Goal: Task Accomplishment & Management: Complete application form

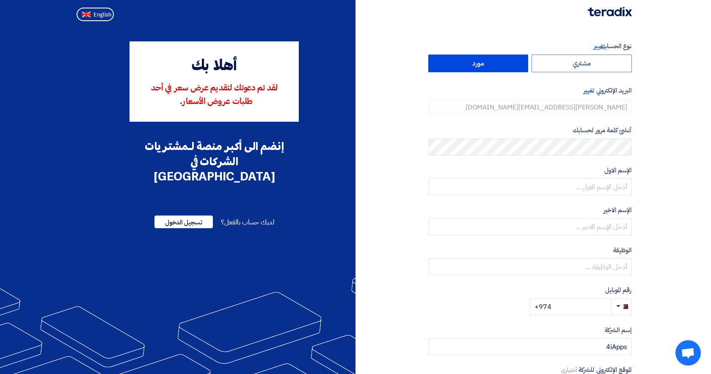
click at [594, 49] on span "تغيير" at bounding box center [598, 45] width 11 height 9
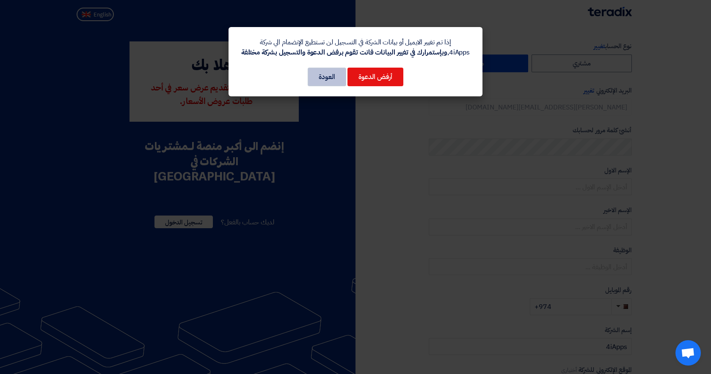
click at [342, 80] on button "العودة" at bounding box center [327, 77] width 38 height 19
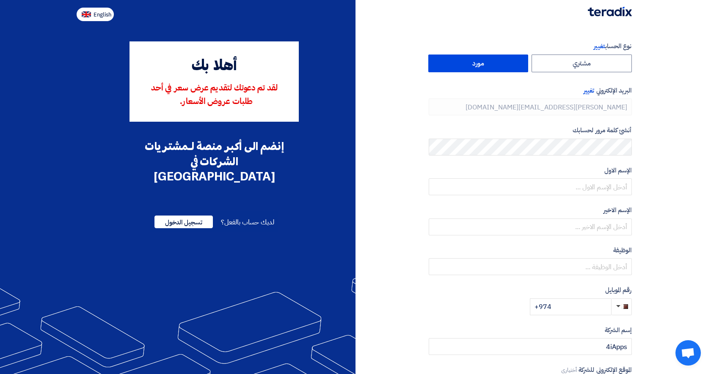
click at [100, 16] on span "English" at bounding box center [102, 15] width 18 height 6
type input "Register"
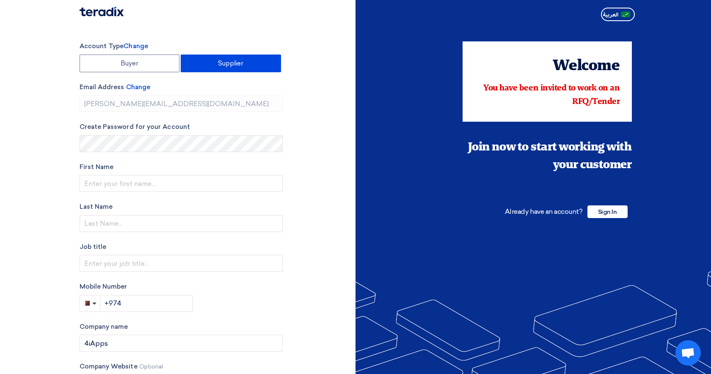
click at [329, 140] on div "Account Type Change Buyer Supplier Email Address Change [PERSON_NAME][EMAIL_ADD…" at bounding box center [214, 240] width 283 height 399
click at [140, 185] on input "text" at bounding box center [181, 183] width 203 height 17
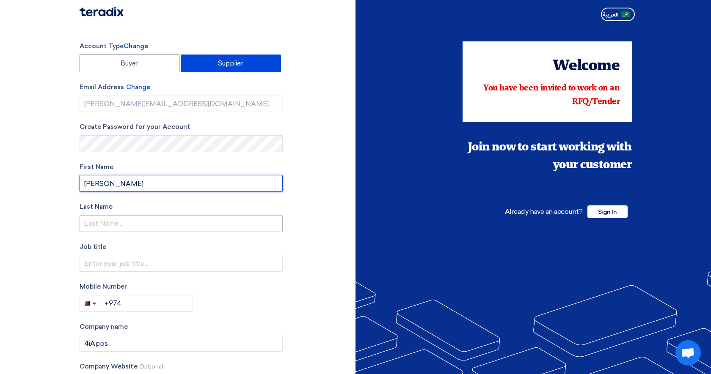
type input "[PERSON_NAME]"
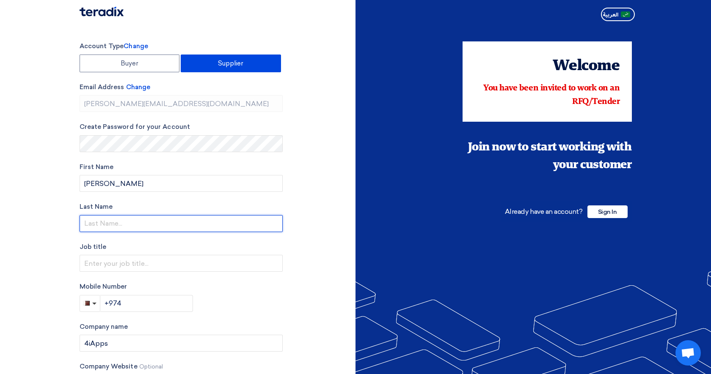
click at [147, 228] on input "text" at bounding box center [181, 223] width 203 height 17
type input "[PERSON_NAME]"
click at [305, 254] on div "Account Type Change Buyer Supplier Email Address Change [PERSON_NAME][EMAIL_ADD…" at bounding box center [214, 240] width 283 height 399
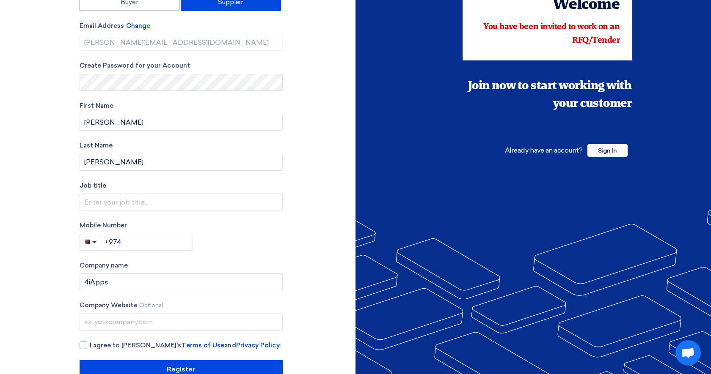
scroll to position [75, 0]
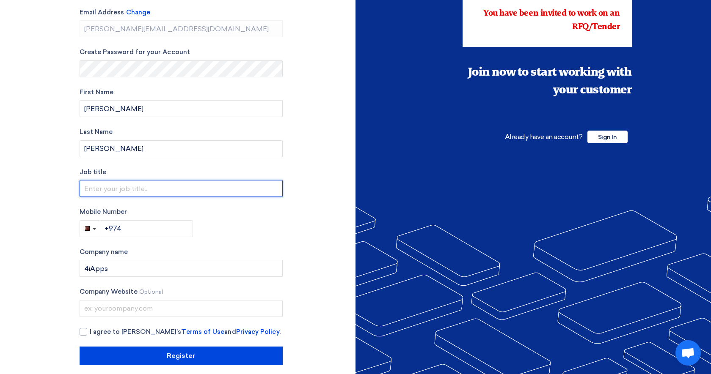
click at [237, 184] on input "text" at bounding box center [181, 188] width 203 height 17
type input "B"
click at [132, 187] on input "Sr. Manager _ Sales" at bounding box center [181, 188] width 203 height 17
click at [159, 189] on input "Sr. Manager - Sales" at bounding box center [181, 188] width 203 height 17
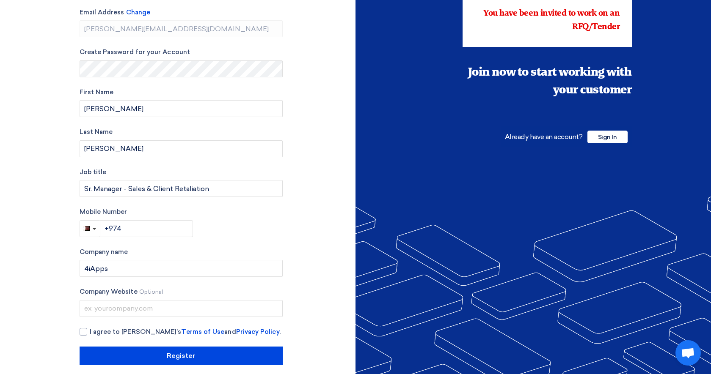
drag, startPoint x: 204, startPoint y: 202, endPoint x: 232, endPoint y: 228, distance: 38.3
click at [232, 228] on div "Mobile Number +974" at bounding box center [181, 222] width 203 height 30
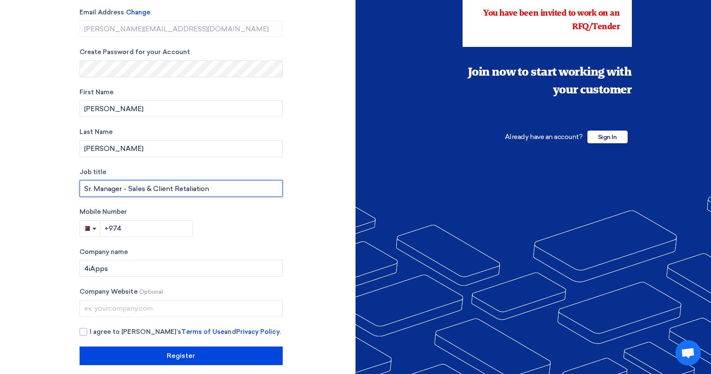
drag, startPoint x: 217, startPoint y: 189, endPoint x: 184, endPoint y: 187, distance: 33.1
click at [184, 187] on input "Sr. Manager - Sales & Client Retaliation" at bounding box center [181, 188] width 203 height 17
type input "Sr. Manager - Sales & Client Relations"
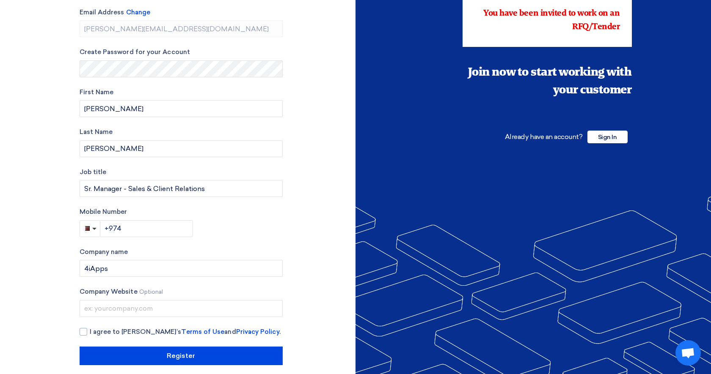
click at [230, 227] on div "Mobile Number +974" at bounding box center [181, 222] width 203 height 30
click at [178, 225] on body "Account Type Change Buyer Supplier Email Address Change [PERSON_NAME][EMAIL_ADD…" at bounding box center [355, 153] width 711 height 457
type input "[PHONE_NUMBER]"
click at [282, 223] on div "Mobile Number [PHONE_NUMBER]" at bounding box center [181, 222] width 203 height 30
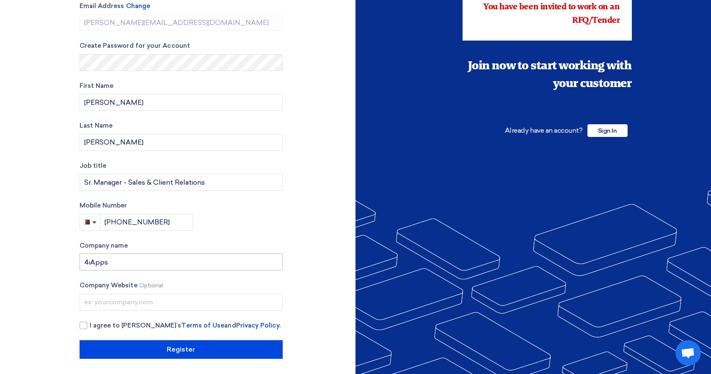
scroll to position [81, 0]
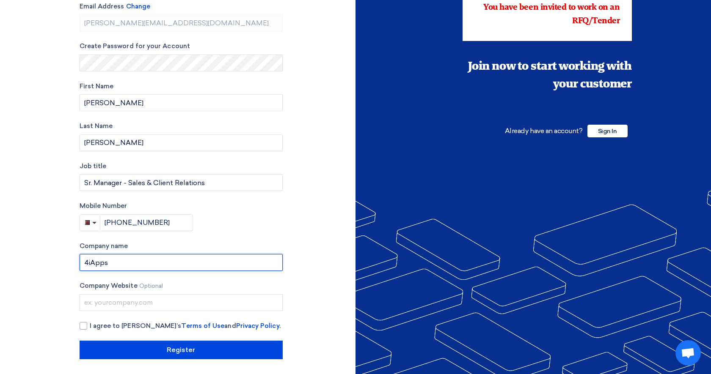
drag, startPoint x: 115, startPoint y: 261, endPoint x: 23, endPoint y: 245, distance: 93.6
click at [23, 245] on section "Account Type Change Buyer Supplier Email Address Change [PERSON_NAME][EMAIL_ADD…" at bounding box center [355, 160] width 711 height 433
type input "Four I apps information company"
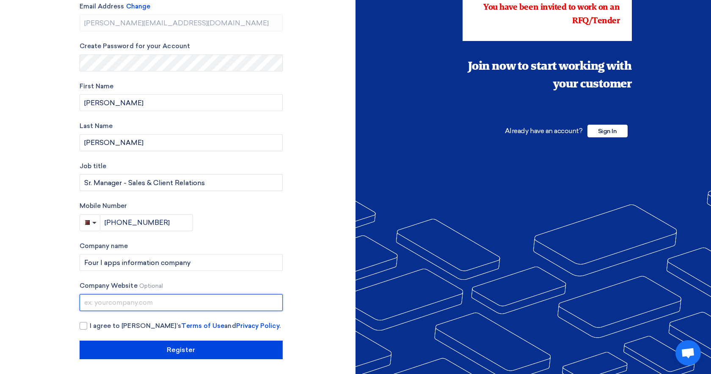
click at [95, 303] on input "text" at bounding box center [181, 302] width 203 height 17
type input "[DOMAIN_NAME]"
click at [83, 327] on div at bounding box center [84, 326] width 8 height 8
click at [90, 327] on input "I agree to [PERSON_NAME]’s Terms of Use and Privacy Policy ." at bounding box center [191, 329] width 203 height 17
checkbox input "true"
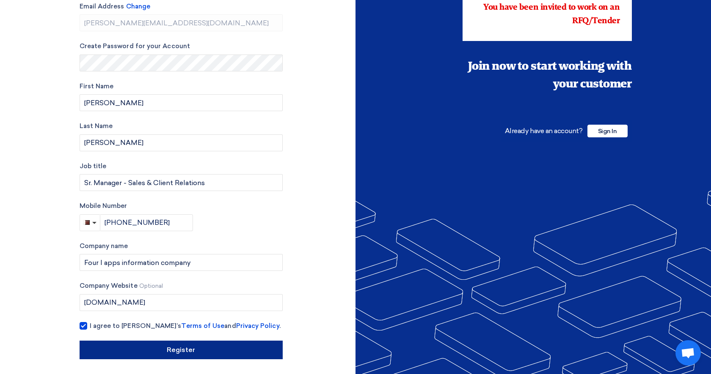
click at [122, 352] on input "Register" at bounding box center [181, 350] width 203 height 19
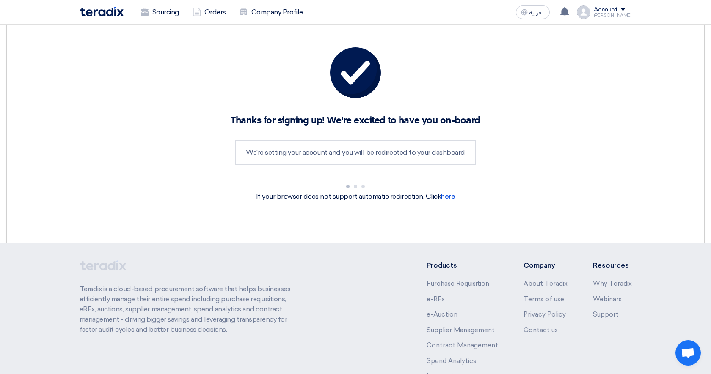
scroll to position [0, 0]
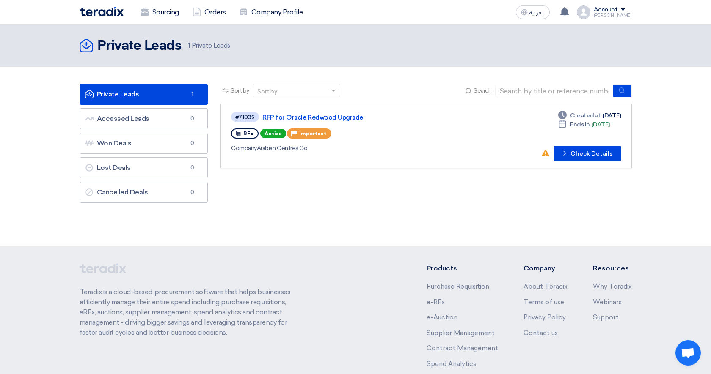
drag, startPoint x: 465, startPoint y: 3, endPoint x: 489, endPoint y: 182, distance: 180.6
click at [489, 182] on div "Sort by Sort by Search Category Owner Type" at bounding box center [425, 146] width 423 height 124
click at [592, 152] on button "Check details Check Details" at bounding box center [587, 153] width 68 height 15
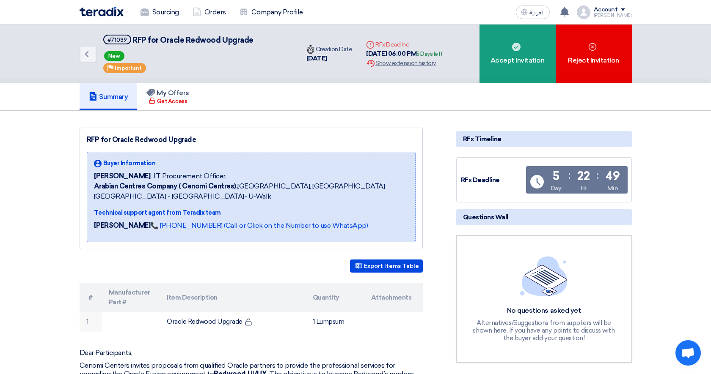
drag, startPoint x: 329, startPoint y: 5, endPoint x: 269, endPoint y: 121, distance: 130.0
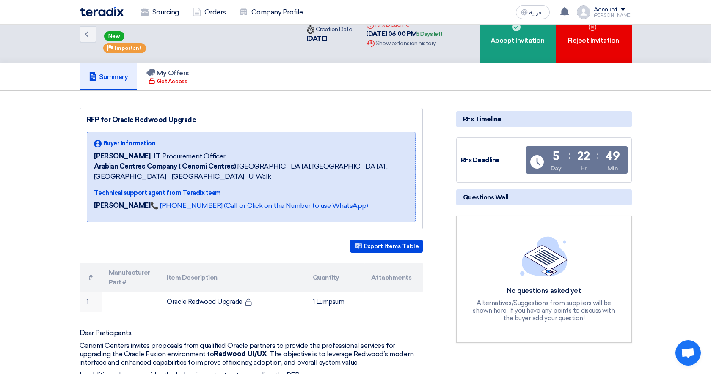
scroll to position [33, 0]
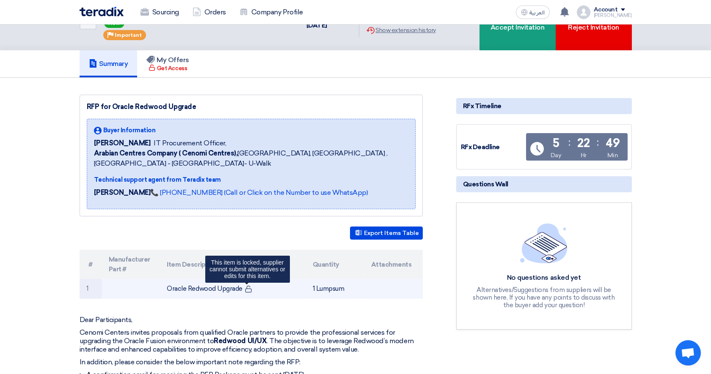
click at [245, 289] on use at bounding box center [248, 289] width 6 height 7
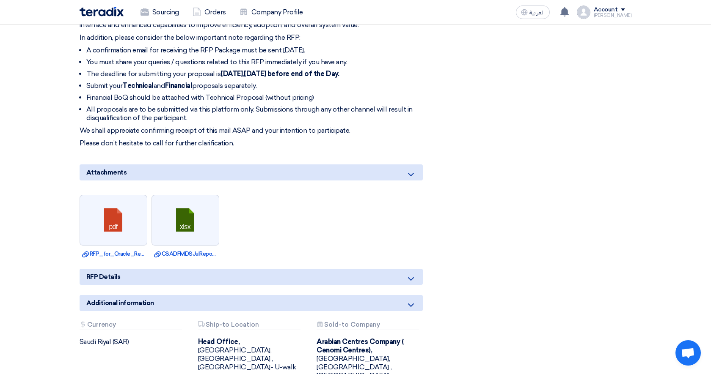
scroll to position [377, 0]
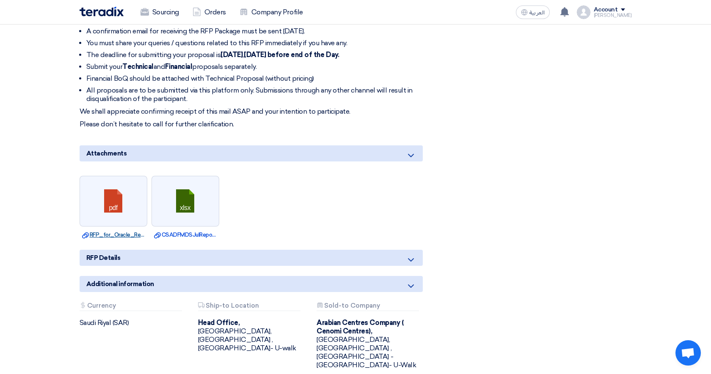
click at [115, 233] on link "Download file RFP_for_Oracle_Redwood_Upgrade.pdf" at bounding box center [113, 235] width 63 height 8
click at [181, 236] on link "Download file CSADFMDSJulReport.xlsx" at bounding box center [185, 235] width 63 height 8
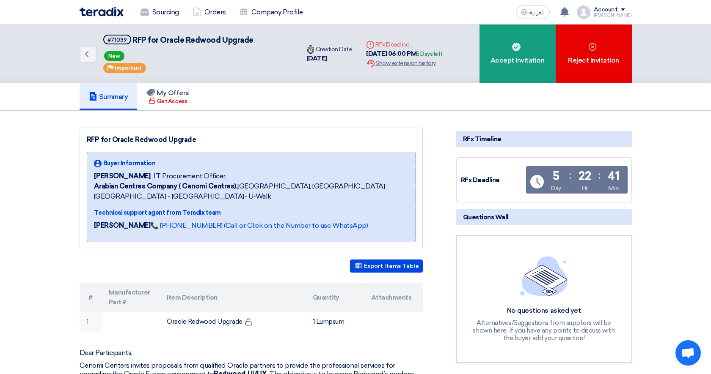
scroll to position [0, 0]
click at [397, 65] on div "Extension History Show extension history" at bounding box center [404, 63] width 77 height 9
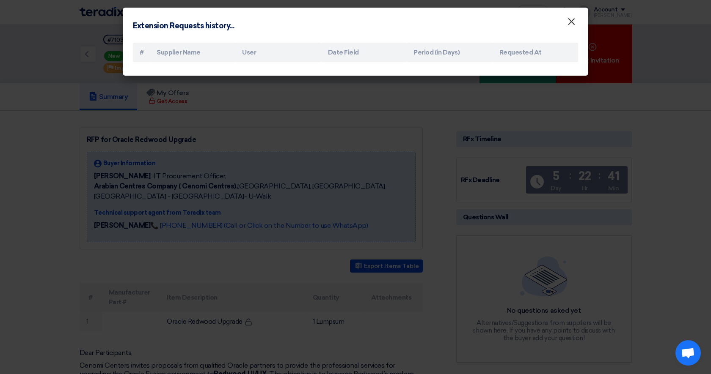
click at [575, 19] on span "×" at bounding box center [571, 23] width 8 height 17
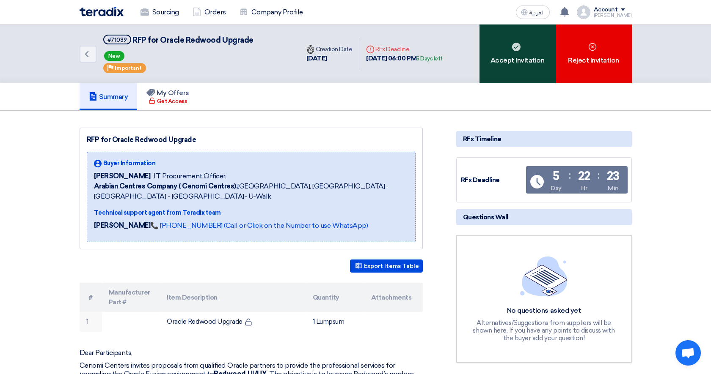
click at [515, 51] on icon at bounding box center [516, 47] width 8 height 8
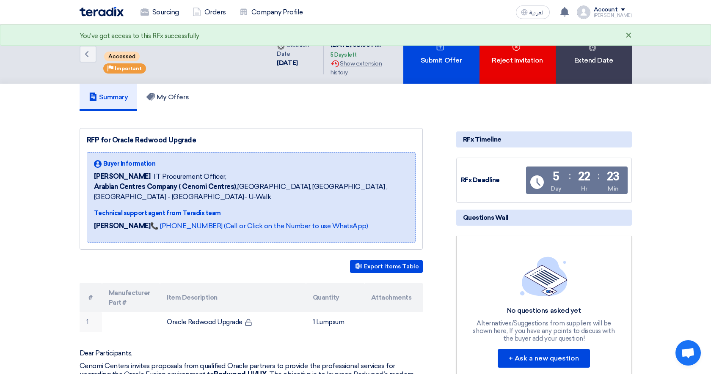
click at [627, 35] on div "×" at bounding box center [628, 36] width 6 height 10
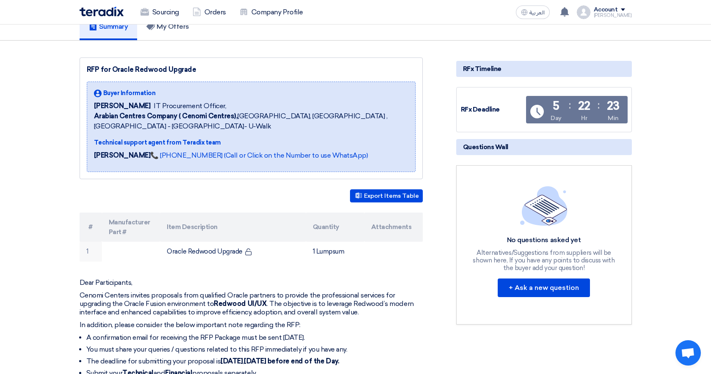
scroll to position [135, 0]
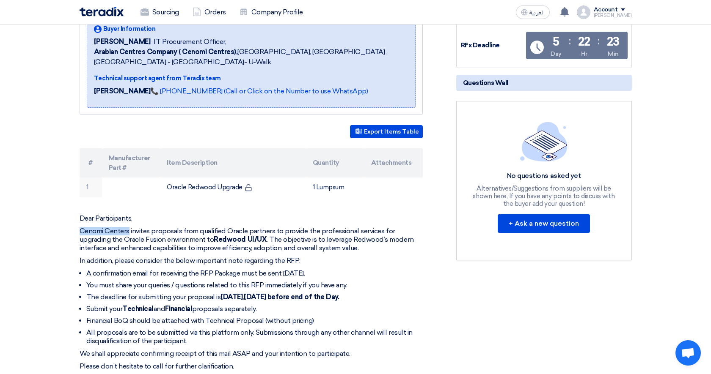
drag, startPoint x: 79, startPoint y: 229, endPoint x: 130, endPoint y: 231, distance: 51.6
click at [130, 231] on div "RFP for Oracle Redwood Upgrade Buyer Information [PERSON_NAME] IT Procurement O…" at bounding box center [261, 312] width 376 height 639
copy p "Cenomi Centers"
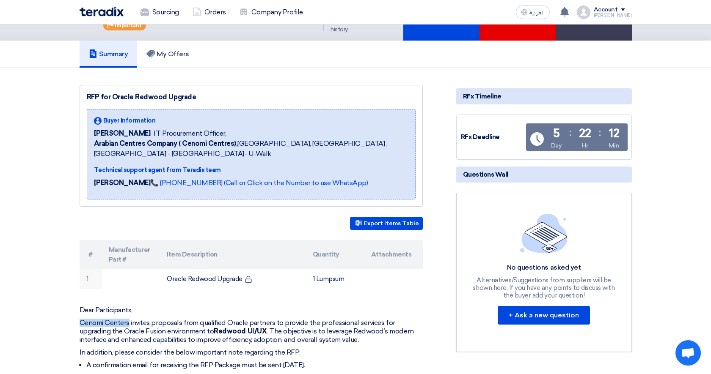
scroll to position [38, 0]
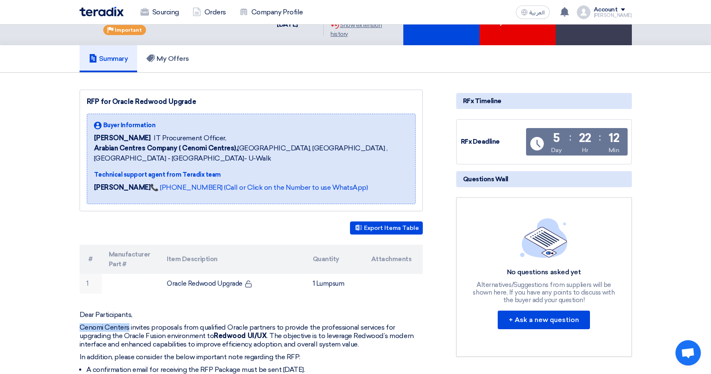
drag, startPoint x: 94, startPoint y: 137, endPoint x: 139, endPoint y: 139, distance: 44.9
click at [139, 139] on div "[PERSON_NAME] IT Procurement Officer," at bounding box center [251, 138] width 314 height 10
copy span "[PERSON_NAME]"
drag, startPoint x: 140, startPoint y: 138, endPoint x: 211, endPoint y: 138, distance: 71.1
click at [211, 140] on div "[PERSON_NAME] IT Procurement Officer," at bounding box center [251, 138] width 314 height 10
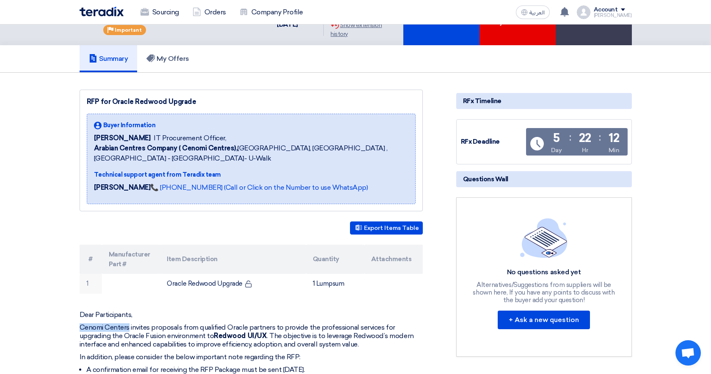
copy span "IT Procurement Officer,"
